Goal: Transaction & Acquisition: Purchase product/service

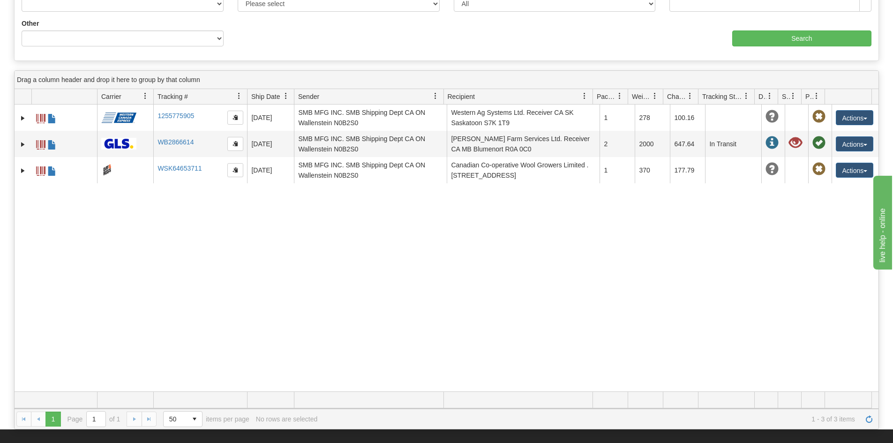
click at [794, 96] on span at bounding box center [794, 96] width 8 height 8
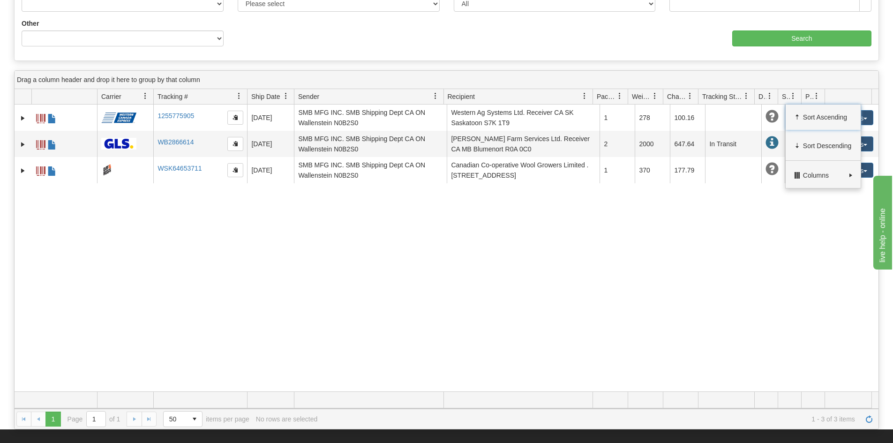
click at [794, 96] on span at bounding box center [794, 96] width 8 height 8
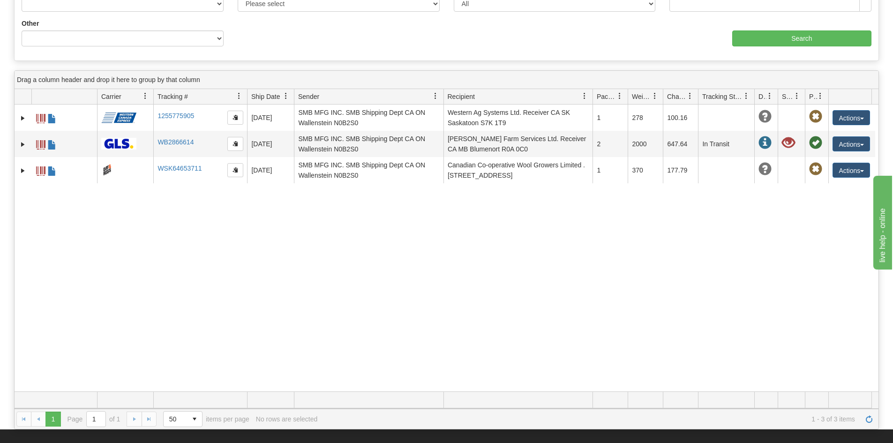
drag, startPoint x: 801, startPoint y: 95, endPoint x: 806, endPoint y: 100, distance: 6.7
click at [806, 100] on div "Id Client Id Carrier Tracking # Pro Number Ship Date Label Generation Date Send…" at bounding box center [444, 96] width 858 height 15
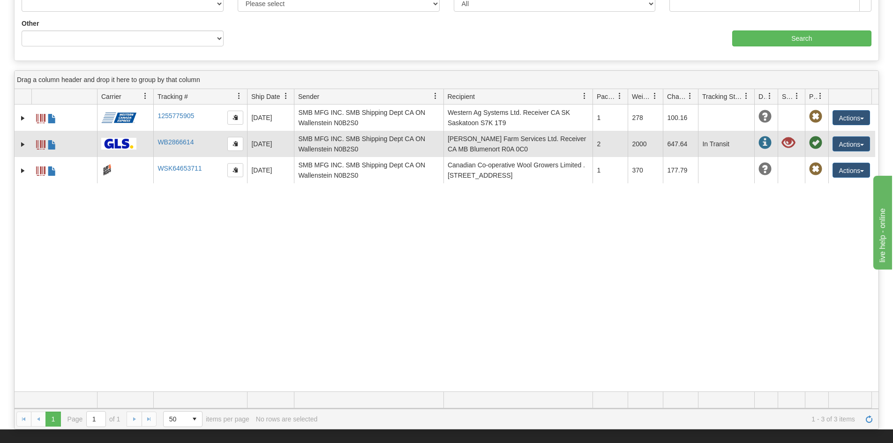
click at [792, 143] on span at bounding box center [788, 142] width 13 height 13
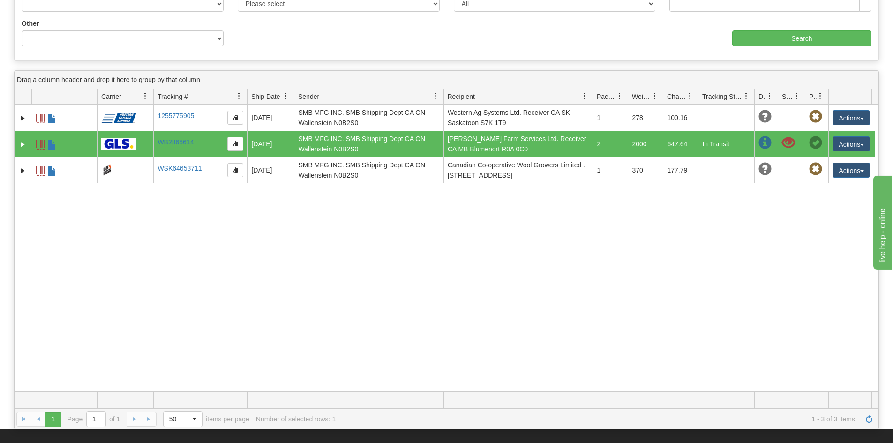
click at [792, 143] on span at bounding box center [788, 142] width 13 height 13
drag, startPoint x: 792, startPoint y: 143, endPoint x: 793, endPoint y: 136, distance: 7.6
click at [793, 136] on span at bounding box center [788, 142] width 13 height 13
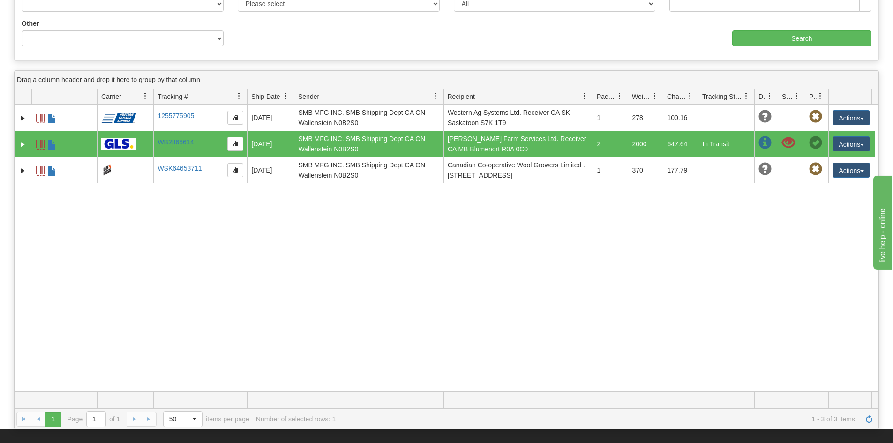
click at [801, 98] on span at bounding box center [798, 96] width 8 height 8
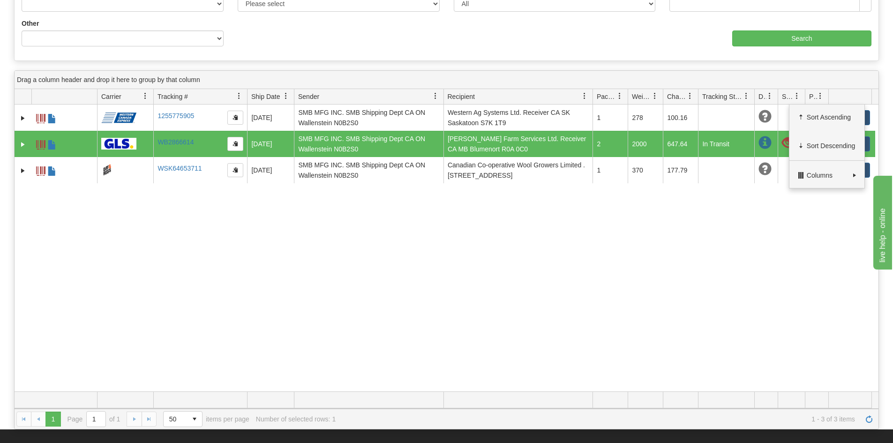
click at [798, 98] on span at bounding box center [798, 96] width 8 height 8
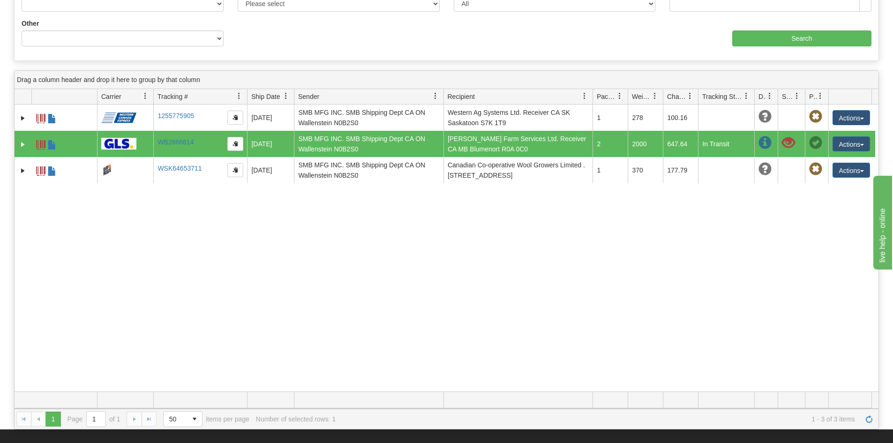
click at [761, 141] on span at bounding box center [765, 142] width 13 height 13
click at [839, 147] on button "Actions" at bounding box center [852, 143] width 38 height 15
click at [828, 231] on div "31754980 2613 1255775905 1255775905 [DATE] [DATE] 01:48:55 PM SMB MFG INC. SMB …" at bounding box center [447, 248] width 864 height 287
click at [359, 227] on div "31754980 2613 1255775905 1255775905 [DATE] [DATE] 01:48:55 PM SMB MFG INC. SMB …" at bounding box center [447, 248] width 864 height 287
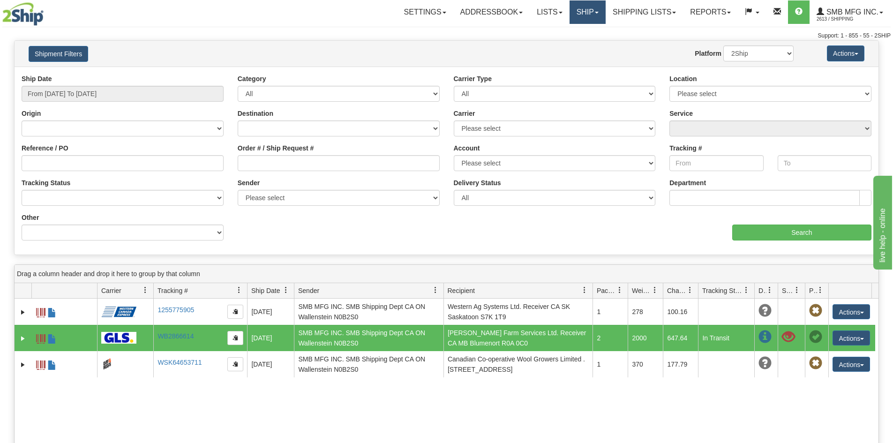
click at [591, 7] on link "Ship" at bounding box center [588, 11] width 36 height 23
click at [565, 34] on link "Ship Screen" at bounding box center [563, 33] width 85 height 12
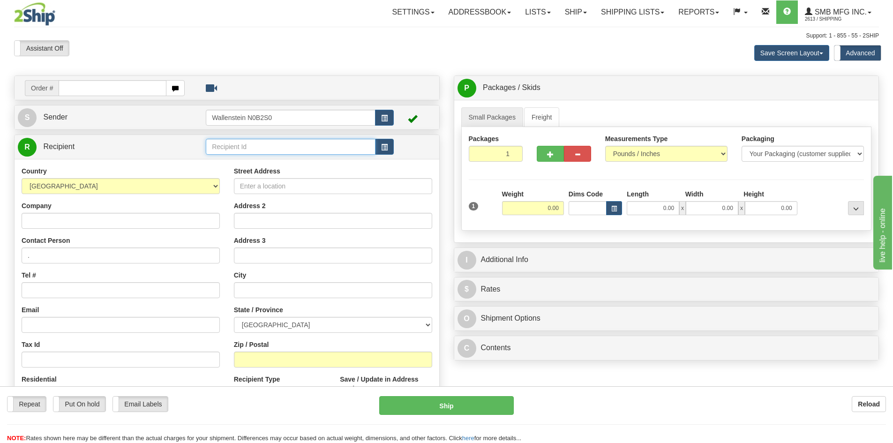
click at [268, 148] on input "text" at bounding box center [291, 147] width 170 height 16
click at [256, 159] on div "AGPE01" at bounding box center [289, 161] width 161 height 10
type input "AGPE01"
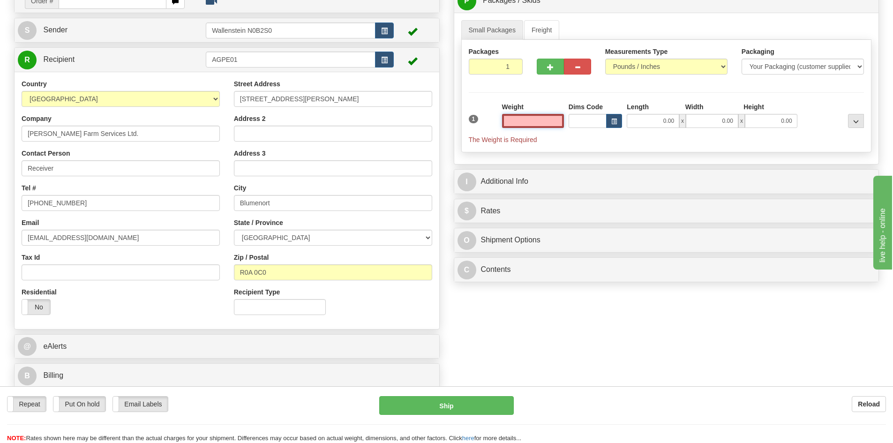
scroll to position [94, 0]
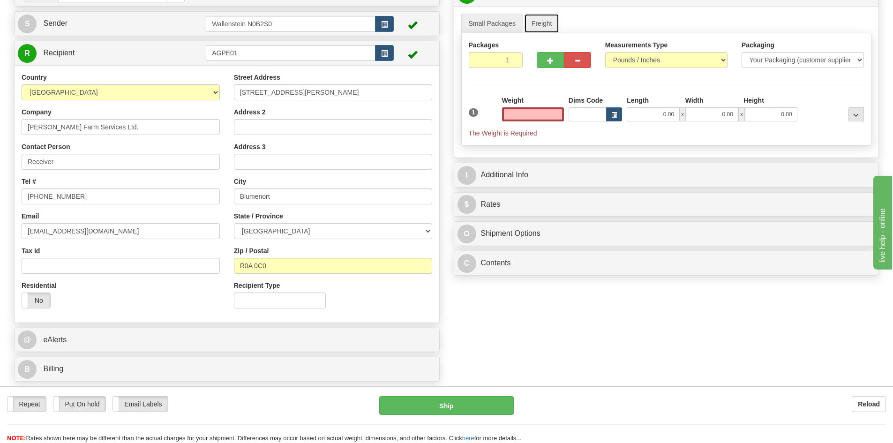
type input "0.00"
click at [557, 23] on link "Freight" at bounding box center [542, 24] width 36 height 20
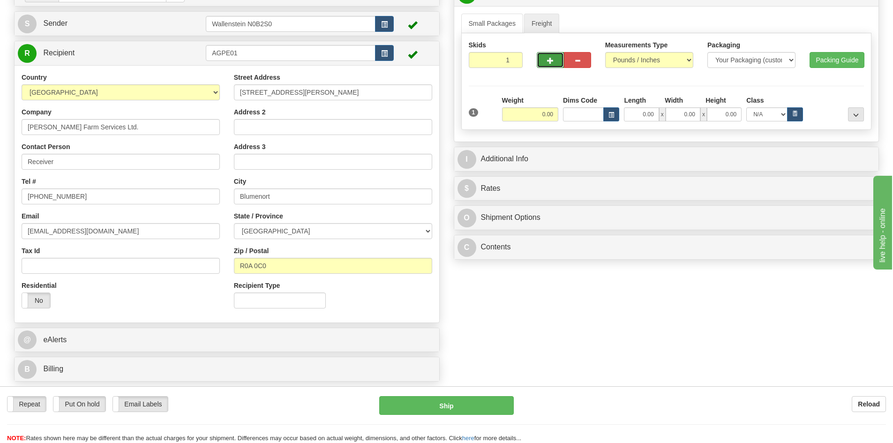
click at [553, 62] on span "button" at bounding box center [550, 61] width 7 height 6
radio input "true"
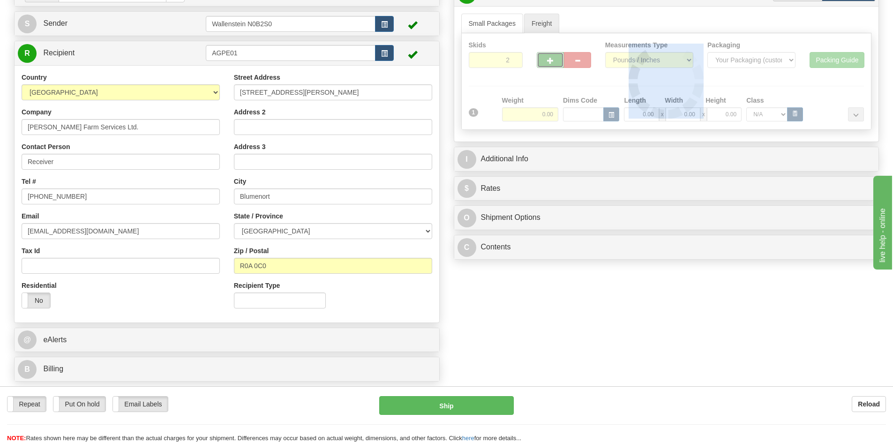
click at [553, 62] on div at bounding box center [667, 81] width 410 height 96
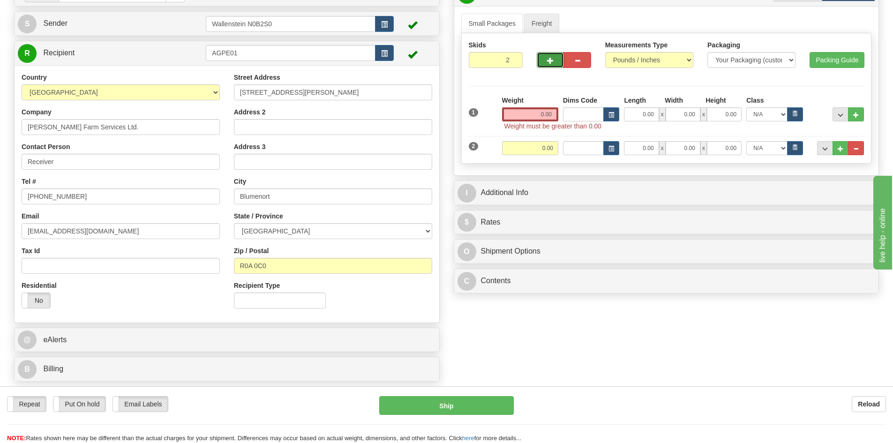
click at [553, 62] on span "button" at bounding box center [550, 61] width 7 height 6
type input "3"
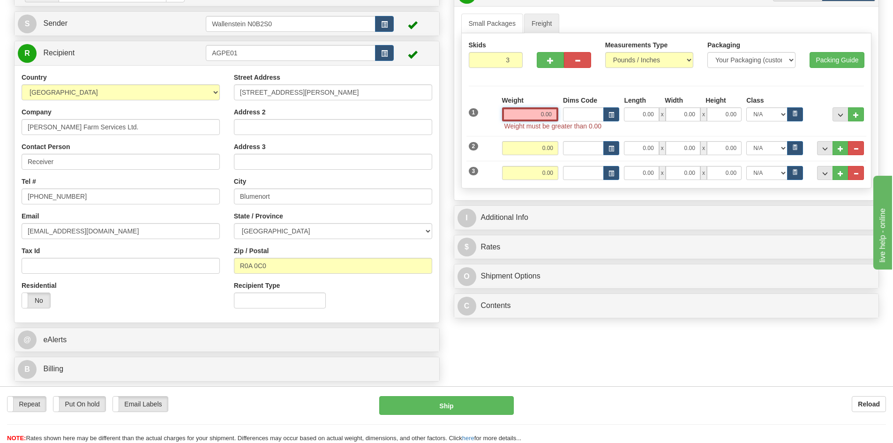
click at [540, 119] on input "0.00" at bounding box center [530, 114] width 56 height 14
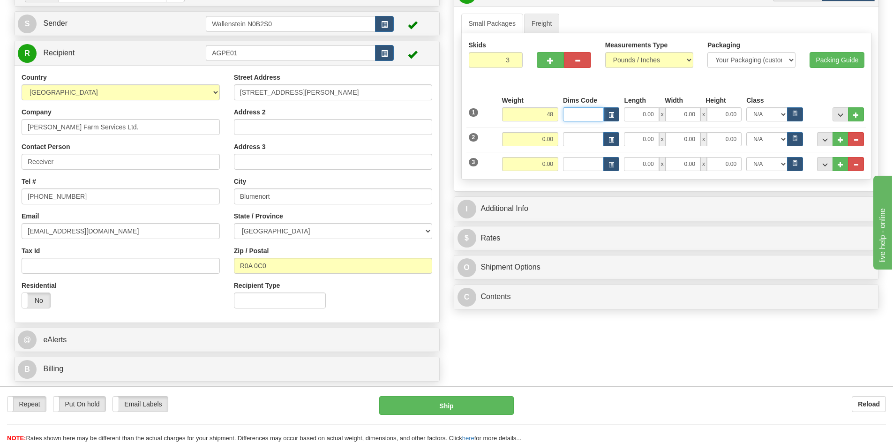
type input "48.00"
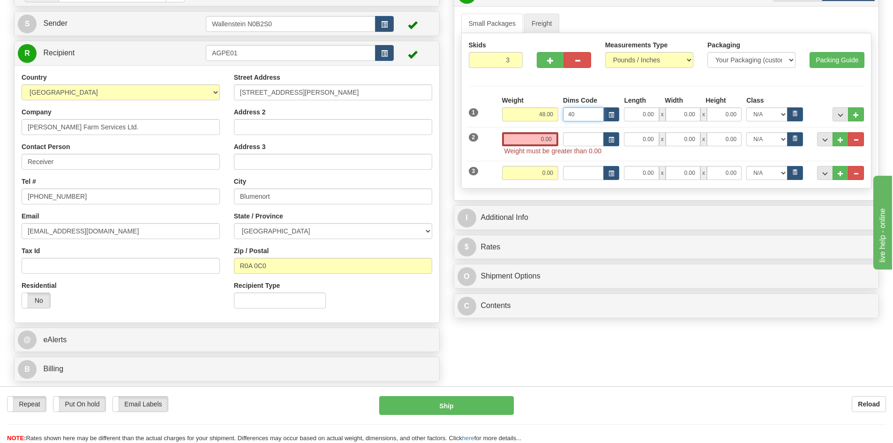
type input "40"
click at [629, 112] on input "0.00" at bounding box center [641, 114] width 35 height 14
type input "40.00"
click at [591, 114] on input "40" at bounding box center [583, 114] width 41 height 14
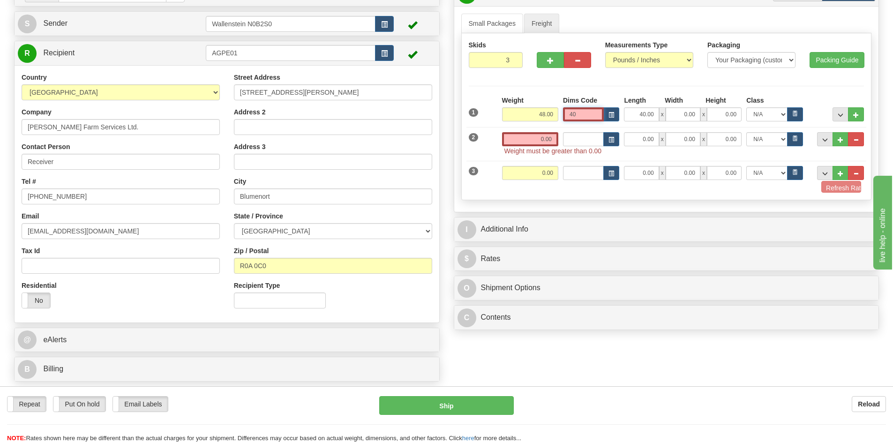
click at [591, 114] on input "40" at bounding box center [583, 114] width 41 height 14
click at [688, 113] on input "0.00" at bounding box center [683, 114] width 35 height 14
type input "48.00"
click at [639, 115] on input "40.00" at bounding box center [641, 114] width 35 height 14
drag, startPoint x: 642, startPoint y: 115, endPoint x: 656, endPoint y: 115, distance: 14.1
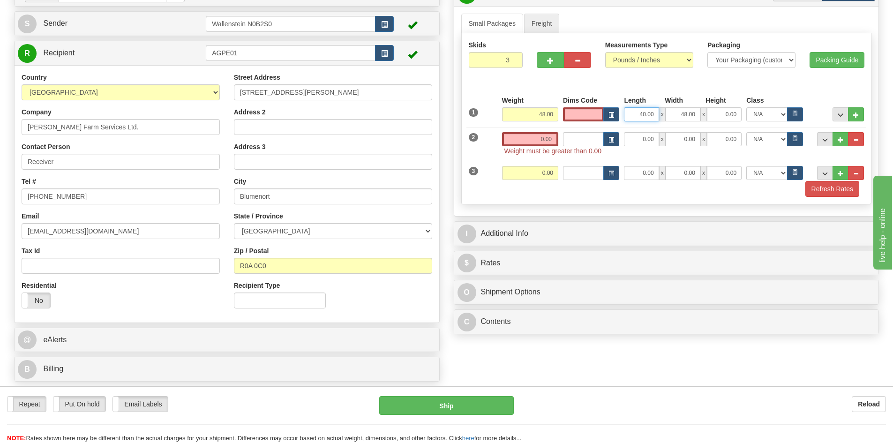
click at [656, 115] on input "40.00" at bounding box center [641, 114] width 35 height 14
type input "48.00"
type input "40.00"
type input "34.00"
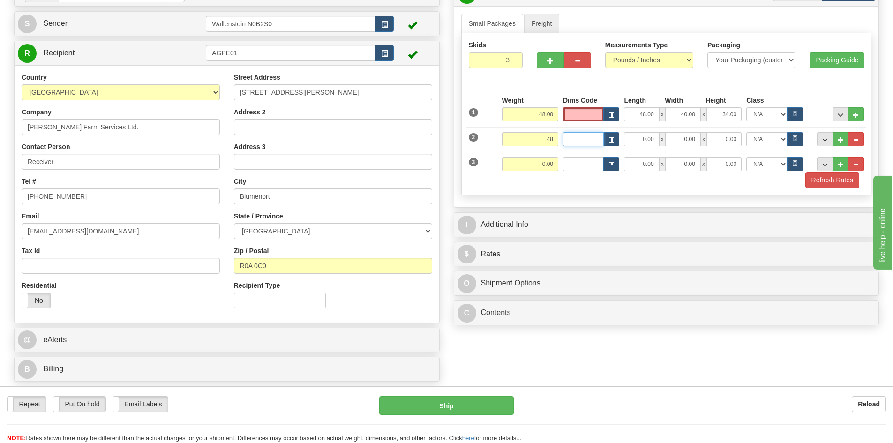
type input "48.00"
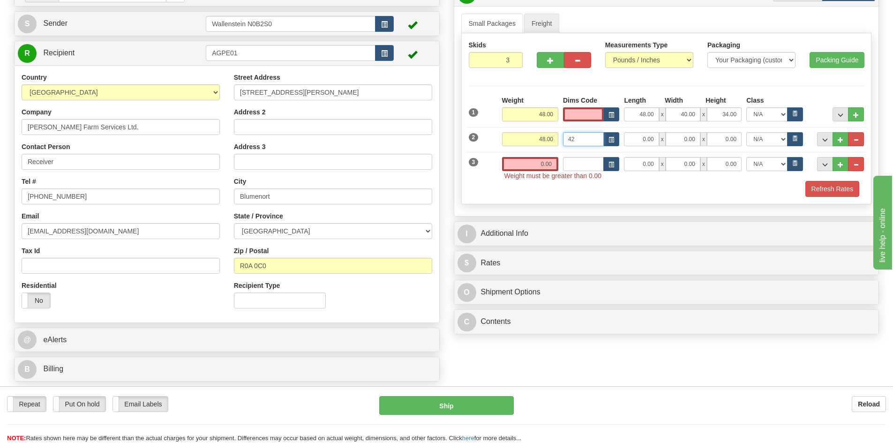
type input "4"
type input "48.00"
type input "42.00"
type input "71.00"
click at [553, 110] on input "48.00" at bounding box center [530, 114] width 56 height 14
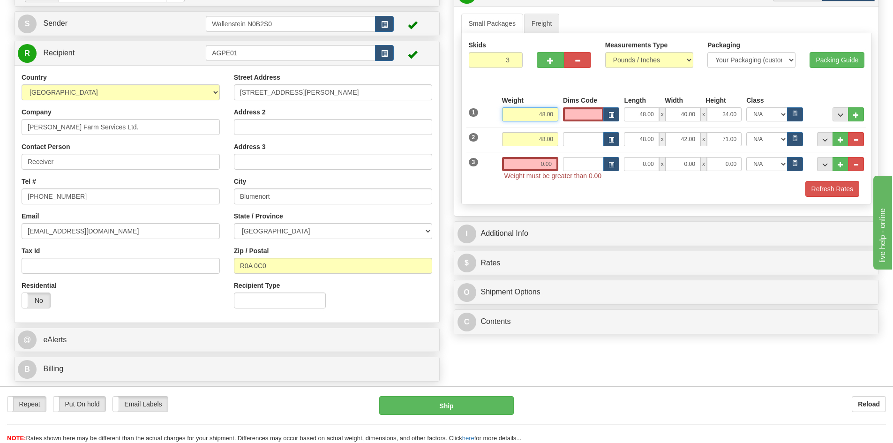
drag, startPoint x: 553, startPoint y: 110, endPoint x: 540, endPoint y: 116, distance: 14.5
click at [540, 116] on input "48.00" at bounding box center [530, 114] width 56 height 14
type input "300.00"
click at [543, 145] on input "48.00" at bounding box center [530, 139] width 56 height 14
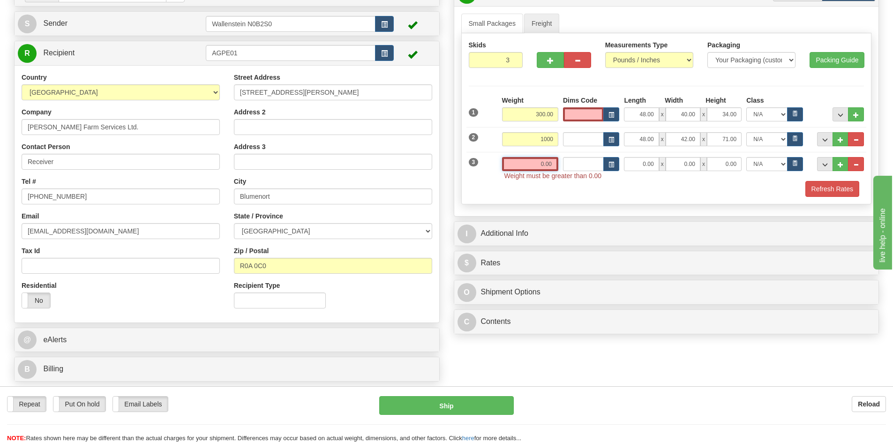
type input "1000.00"
click at [534, 167] on input "0.00" at bounding box center [530, 164] width 56 height 14
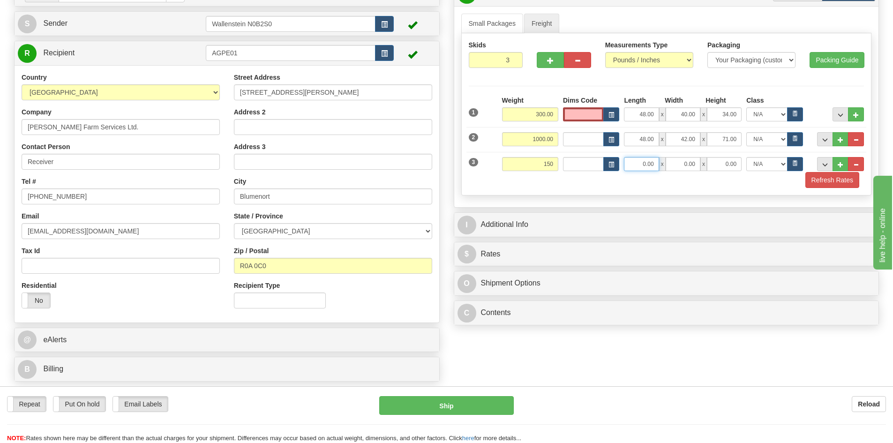
type input "150.00"
click at [637, 164] on input "0.00" at bounding box center [641, 164] width 35 height 14
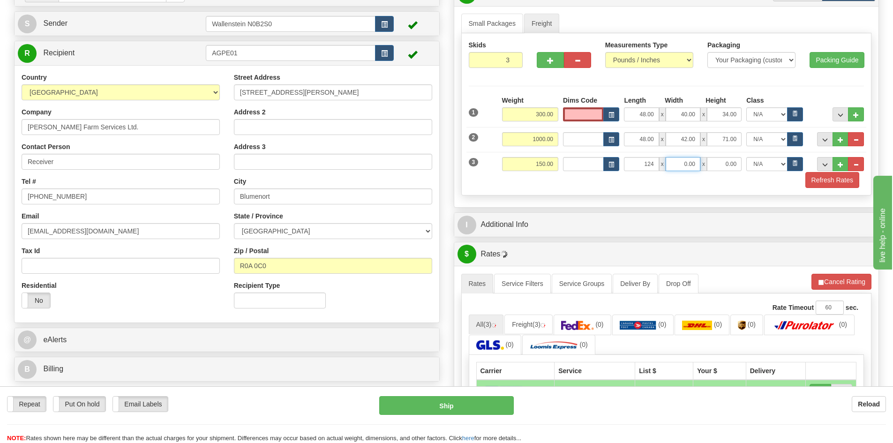
type input "124.00"
type input "43.00"
type input "25.00"
click at [837, 186] on button "Refresh Rates" at bounding box center [833, 180] width 54 height 16
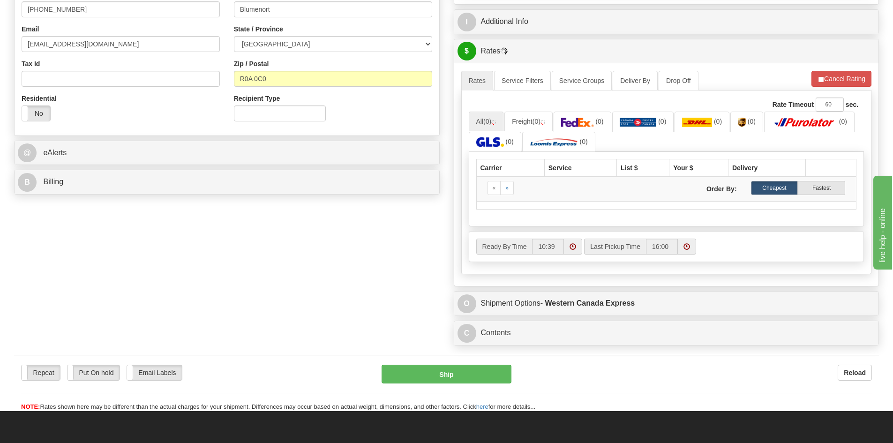
scroll to position [281, 0]
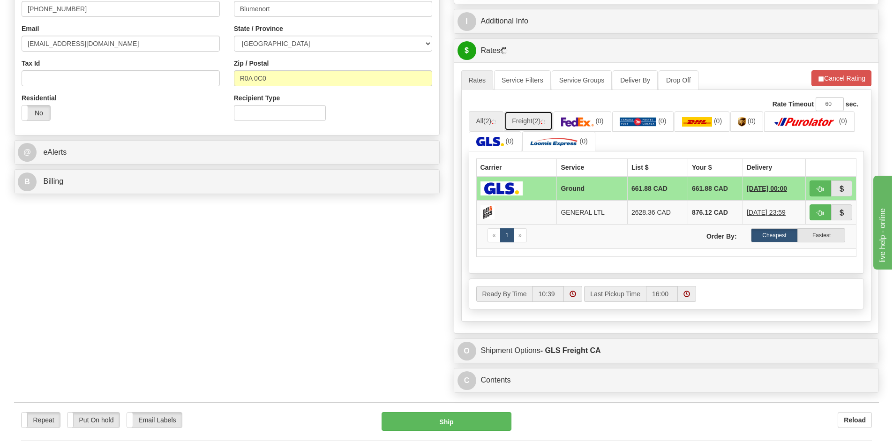
click at [528, 117] on link "Freight (2)" at bounding box center [529, 121] width 48 height 20
